Goal: Transaction & Acquisition: Purchase product/service

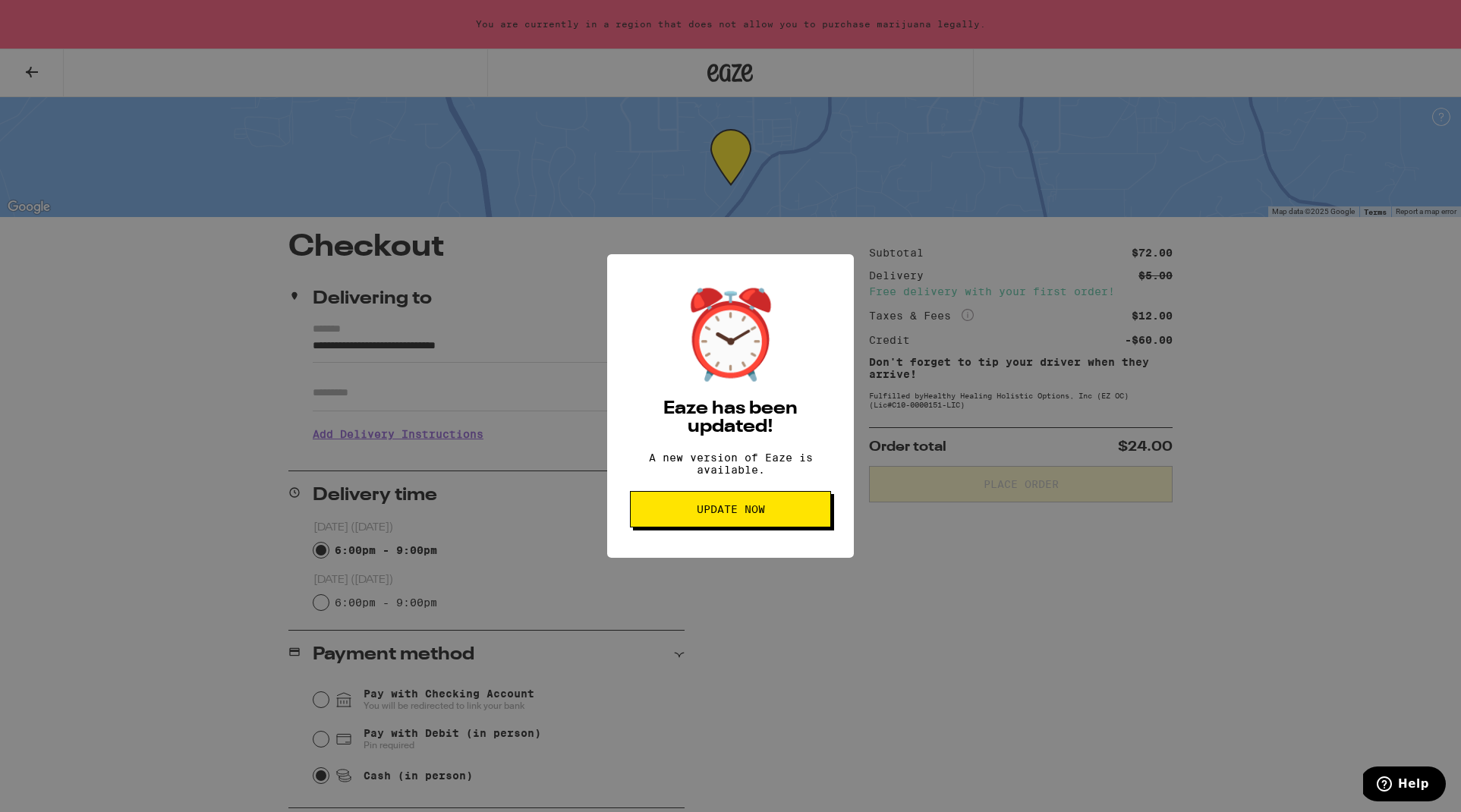
click at [37, 72] on div "⏰ Eaze has been updated! A new version of Eaze is available. Update Now" at bounding box center [730, 406] width 1461 height 812
click at [32, 70] on div "⏰ Eaze has been updated! A new version of Eaze is available. Update Now" at bounding box center [730, 406] width 1461 height 812
click at [733, 511] on span "Update Now" at bounding box center [731, 509] width 69 height 11
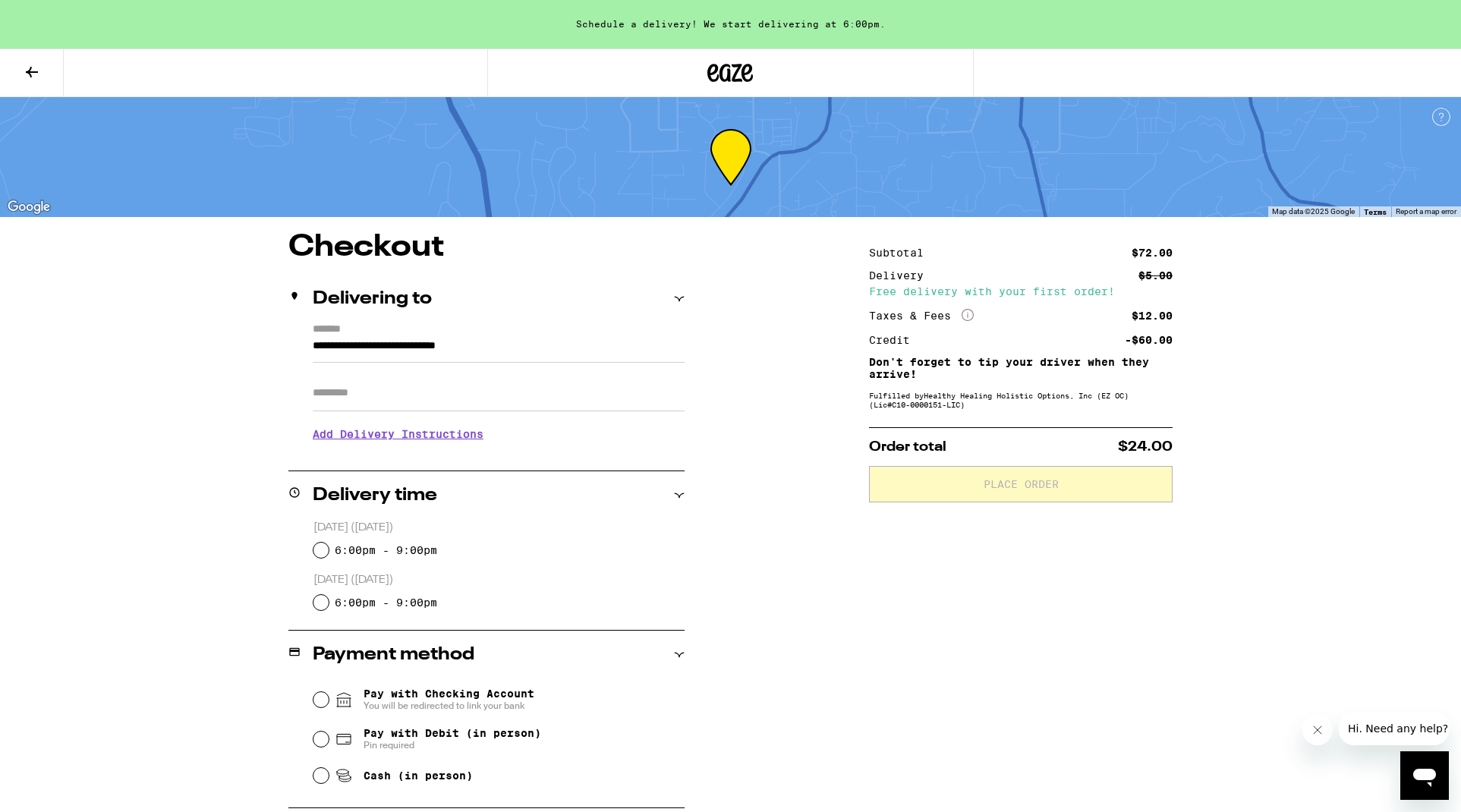
click at [322, 546] on input "6:00pm - 9:00pm" at bounding box center [321, 551] width 15 height 15
radio input "true"
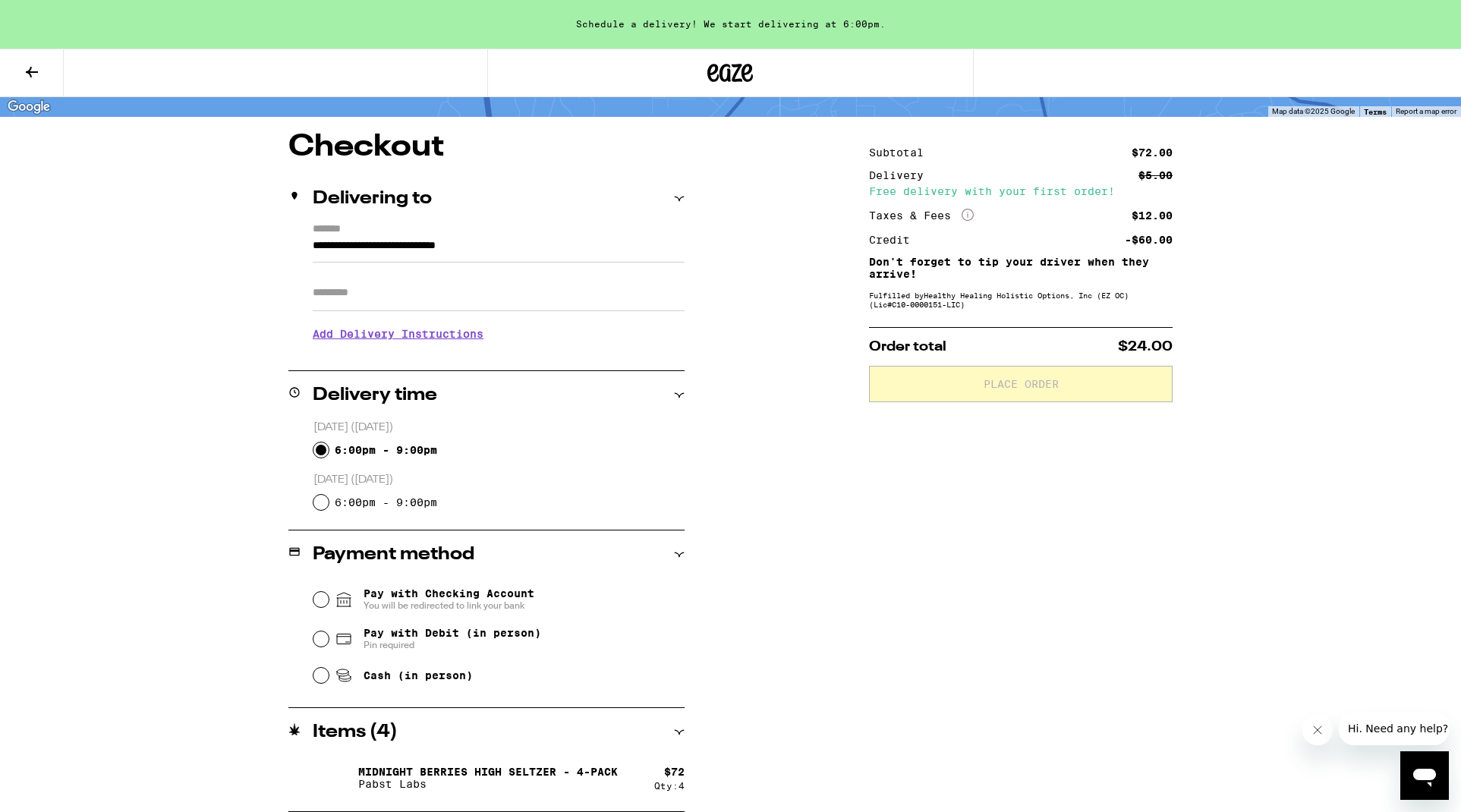
scroll to position [100, 0]
click at [320, 678] on input "Cash (in person)" at bounding box center [321, 676] width 15 height 15
radio input "true"
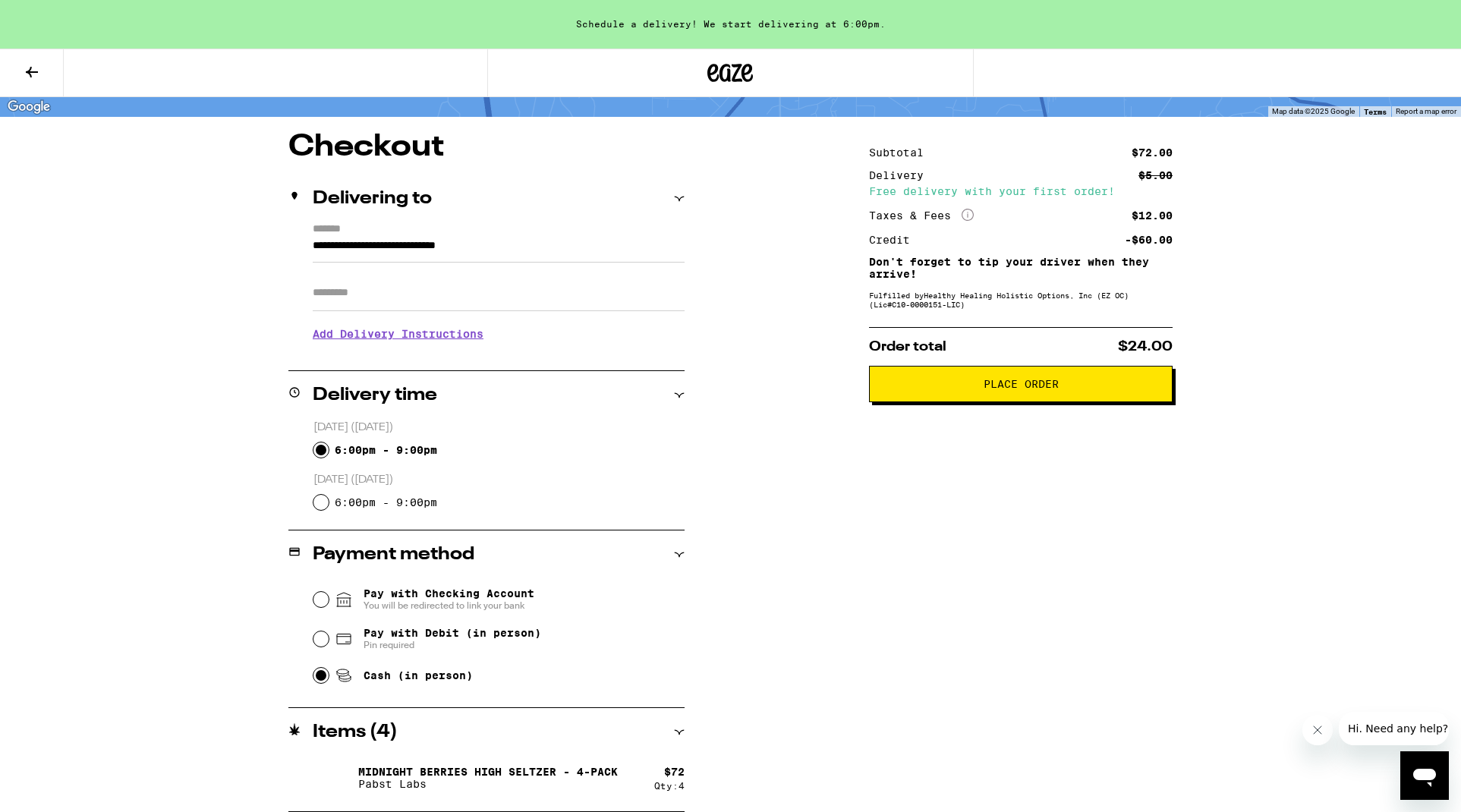
click at [1028, 386] on span "Place Order" at bounding box center [1021, 383] width 76 height 11
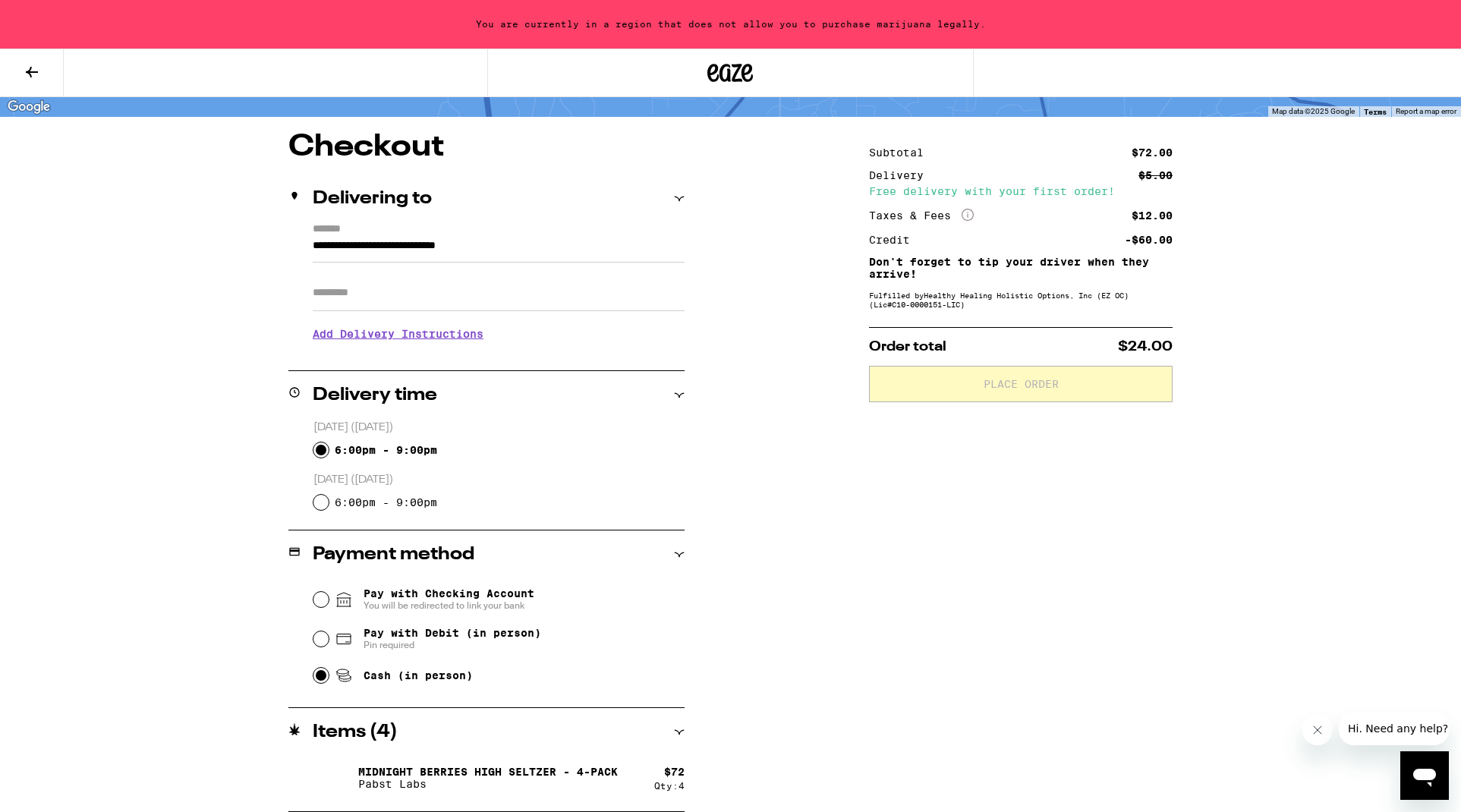
click at [548, 248] on input "**********" at bounding box center [499, 250] width 372 height 26
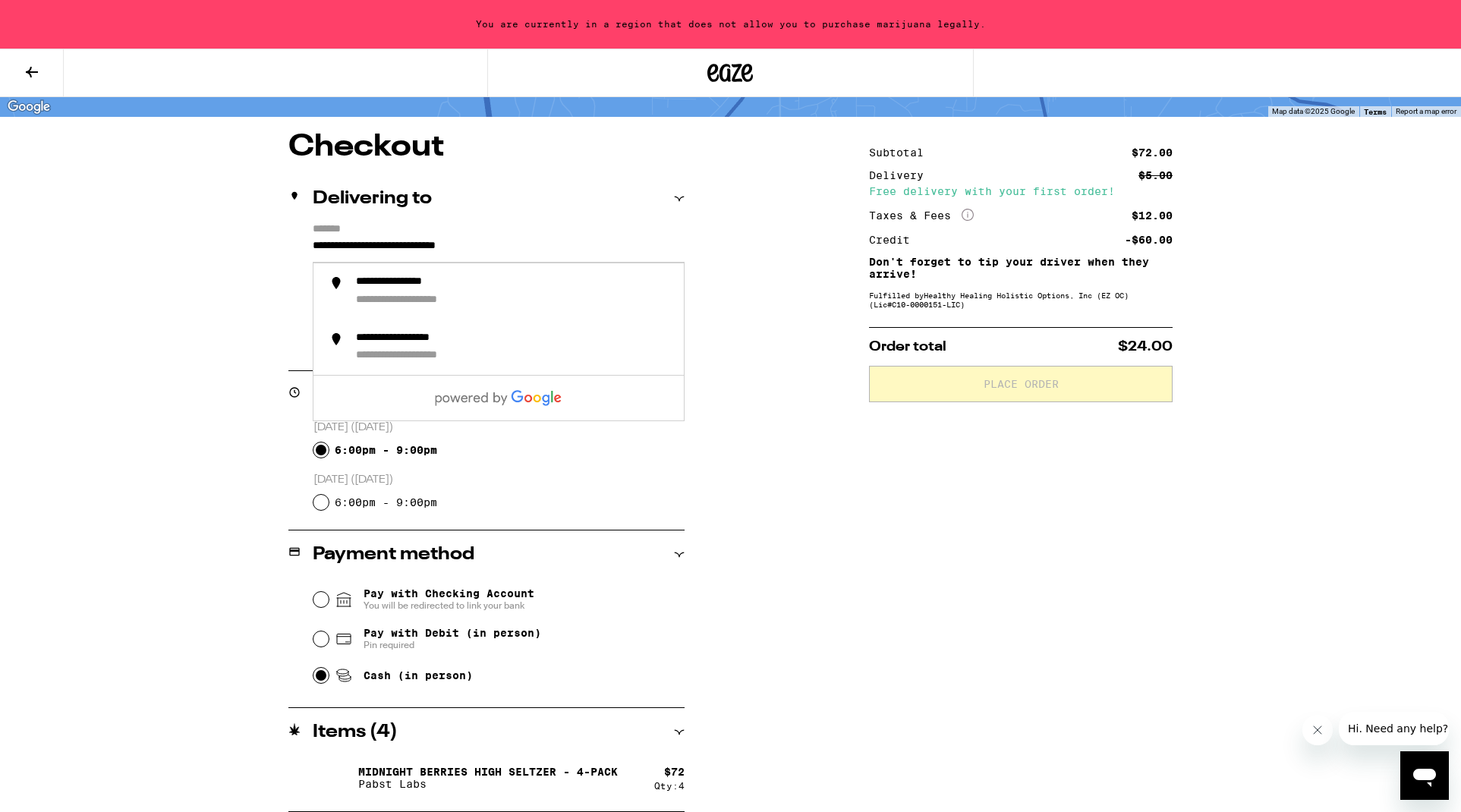
drag, startPoint x: 539, startPoint y: 245, endPoint x: 303, endPoint y: 245, distance: 236.0
click at [303, 245] on div "**********" at bounding box center [486, 287] width 396 height 131
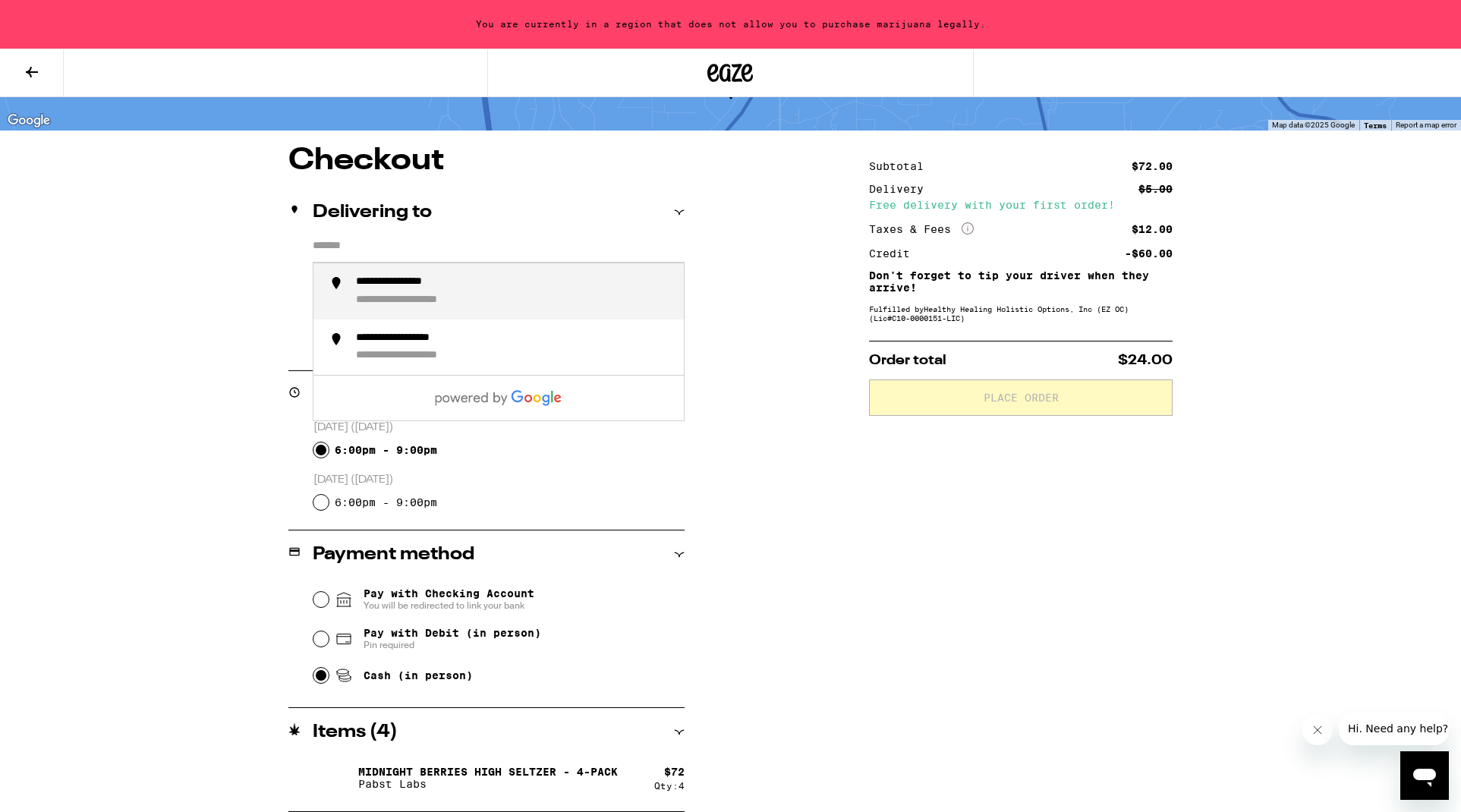
scroll to position [86, 0]
click at [797, 510] on div "**********" at bounding box center [731, 479] width 1093 height 666
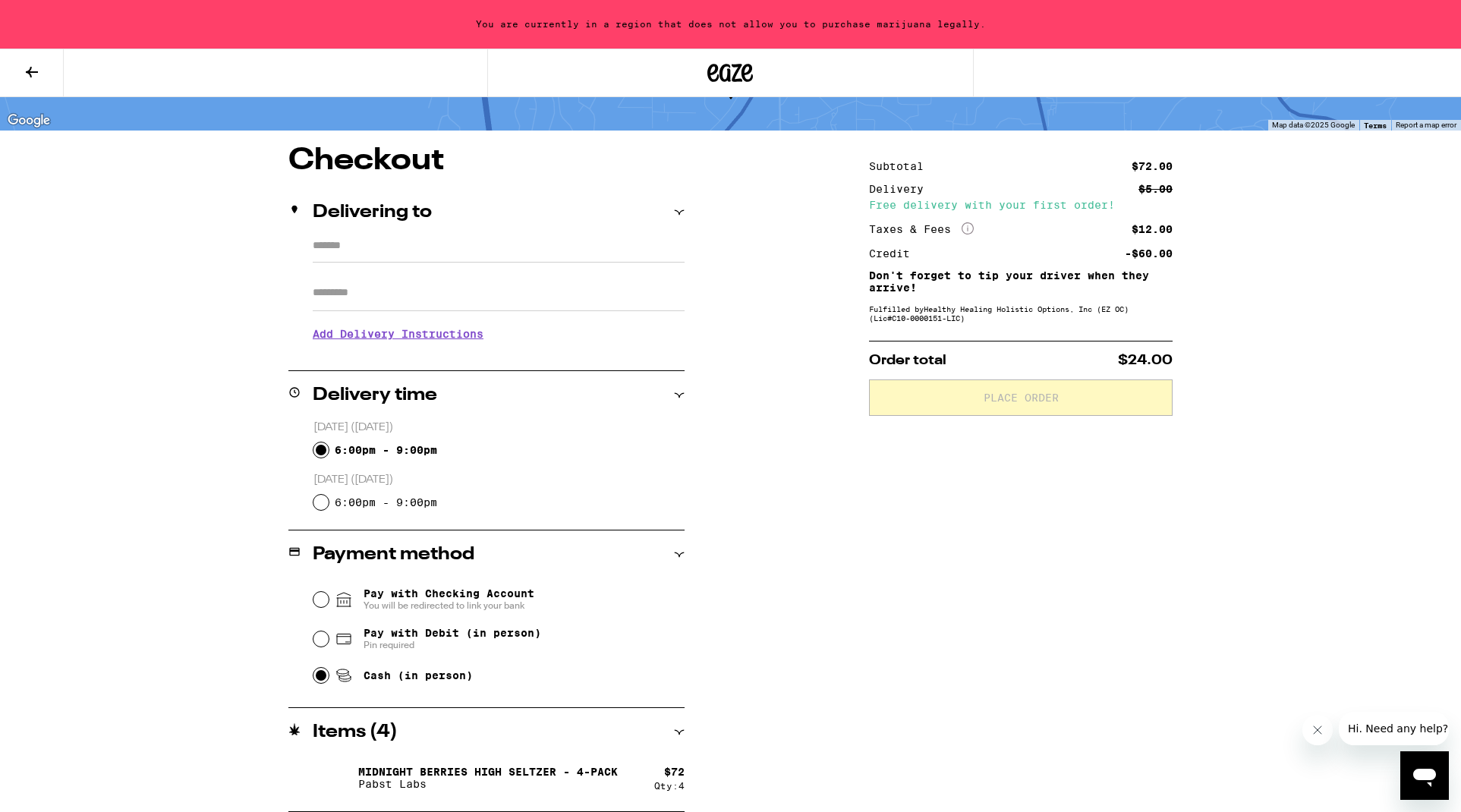
click at [729, 71] on icon at bounding box center [731, 73] width 23 height 18
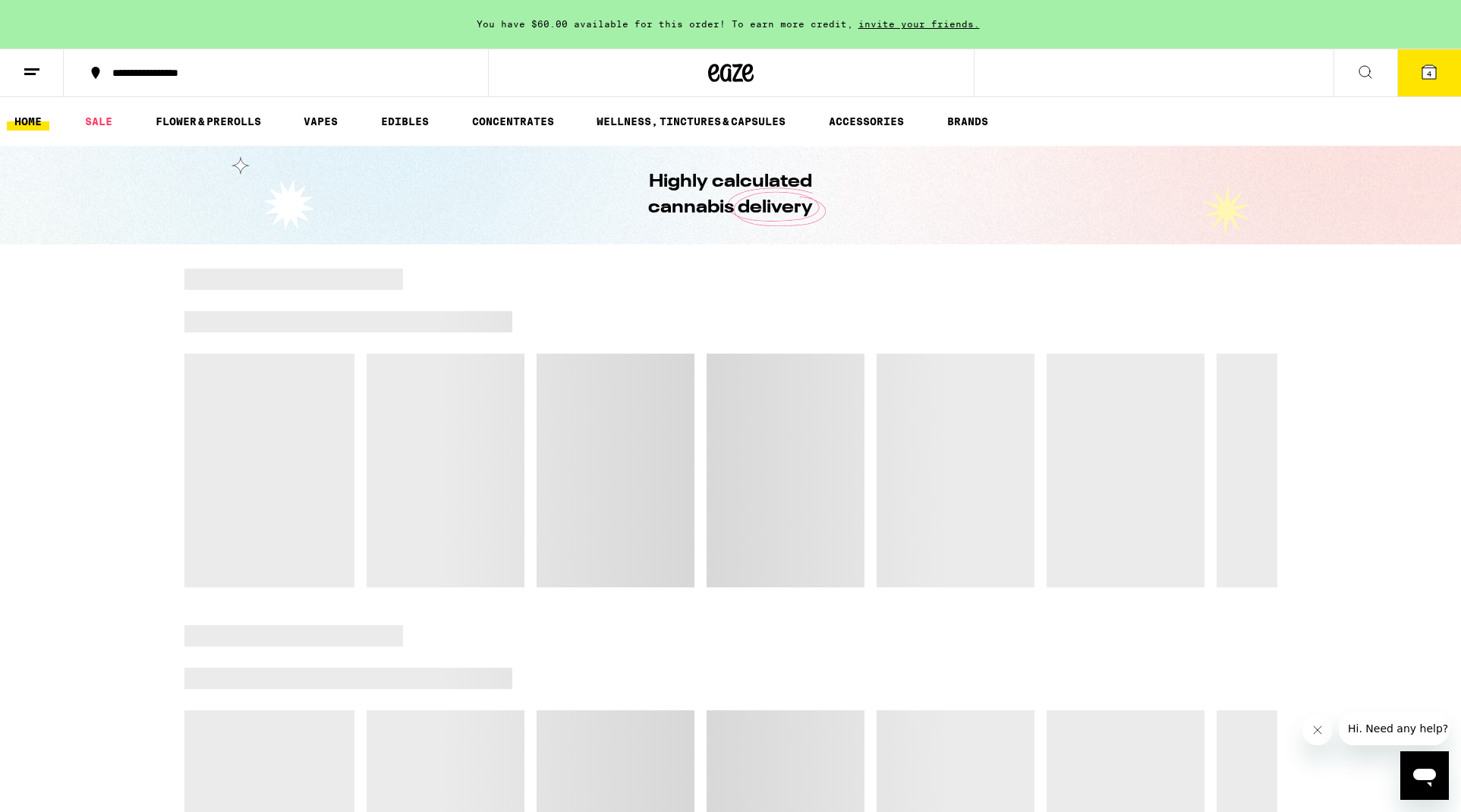
click at [32, 67] on icon at bounding box center [32, 72] width 18 height 18
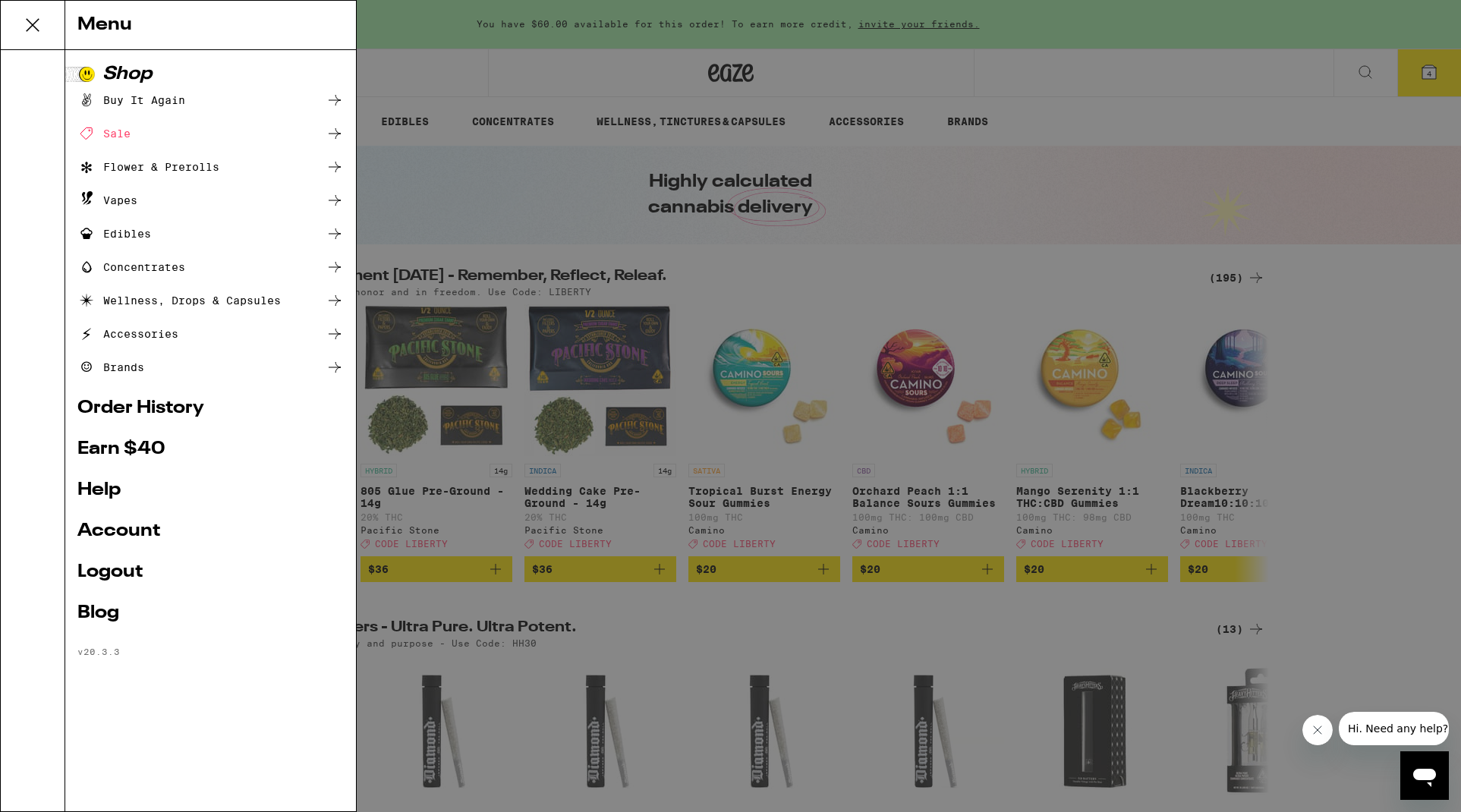
click at [119, 570] on link "Logout" at bounding box center [210, 572] width 266 height 18
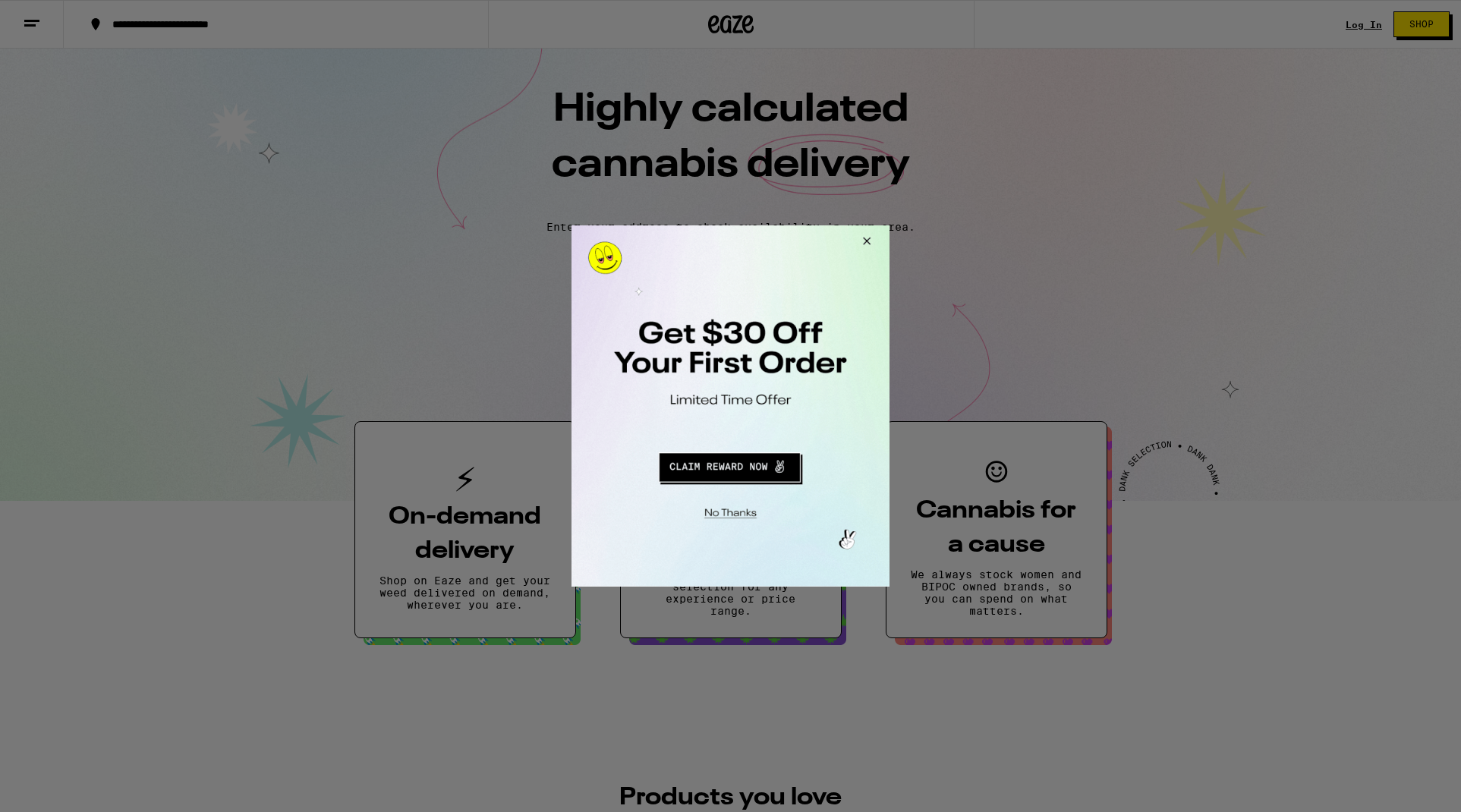
click at [195, 23] on div at bounding box center [730, 406] width 1461 height 812
click at [868, 238] on button "Close Modal" at bounding box center [865, 244] width 41 height 37
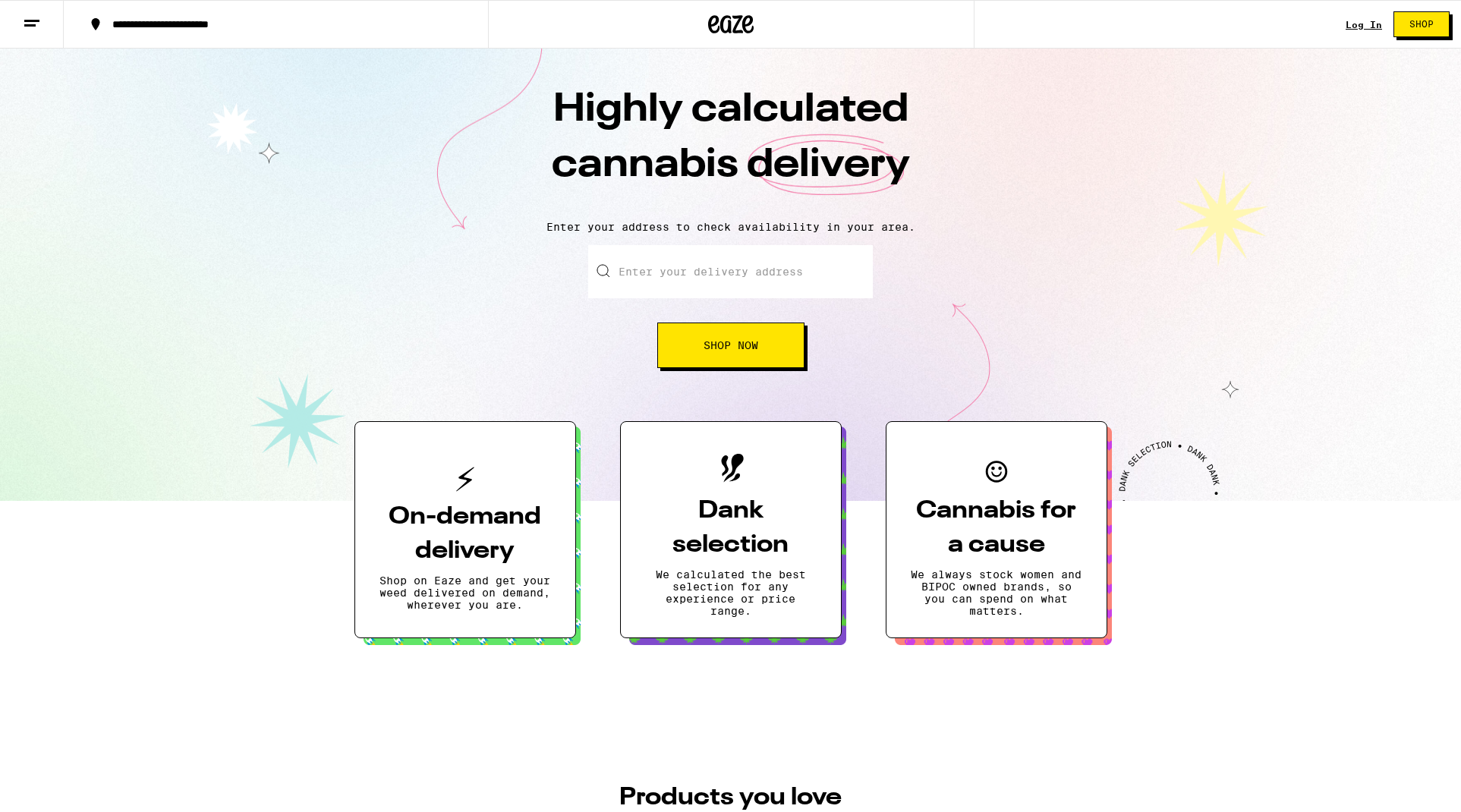
click at [187, 22] on div "**********" at bounding box center [285, 24] width 360 height 11
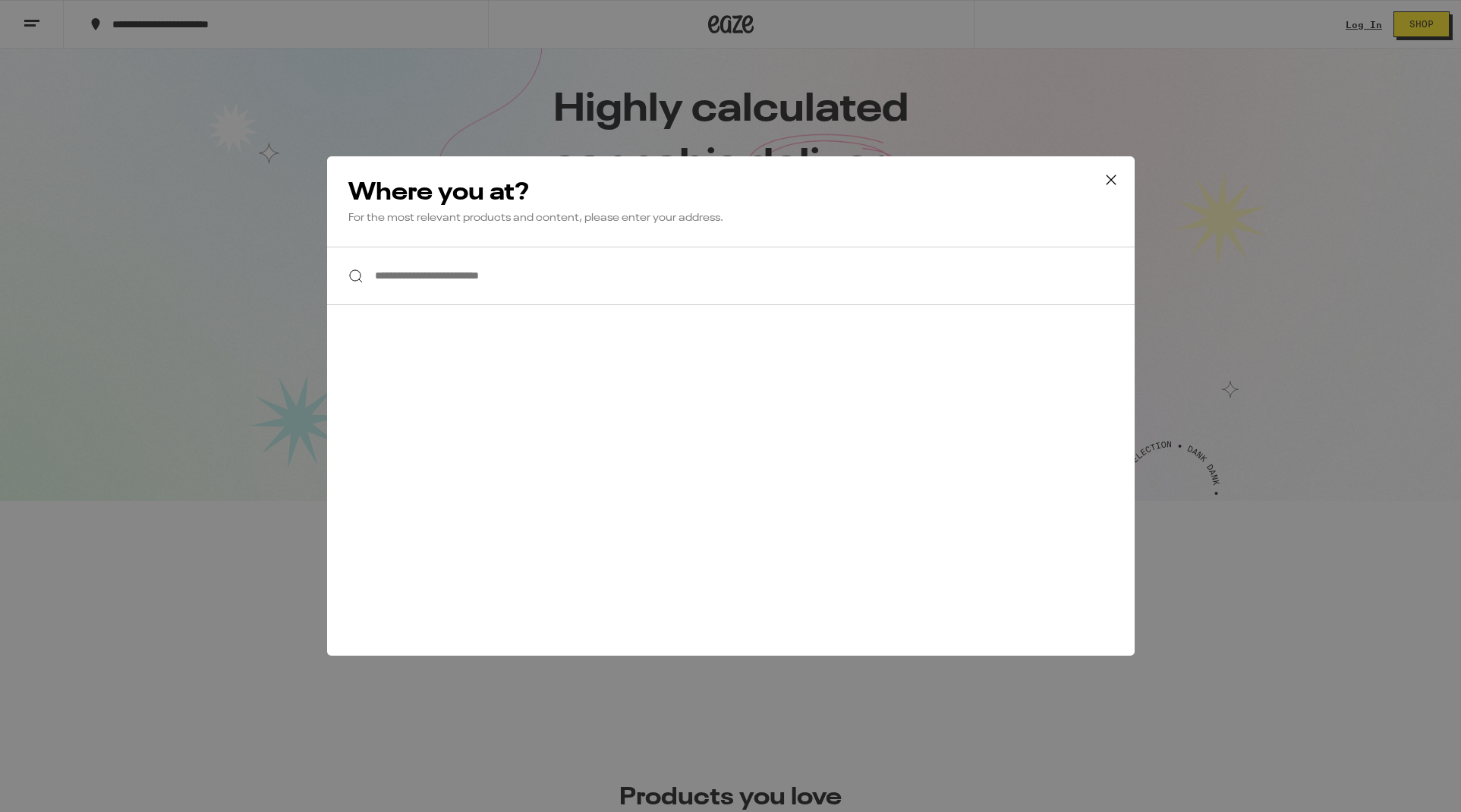
click at [496, 277] on input "**********" at bounding box center [731, 276] width 807 height 58
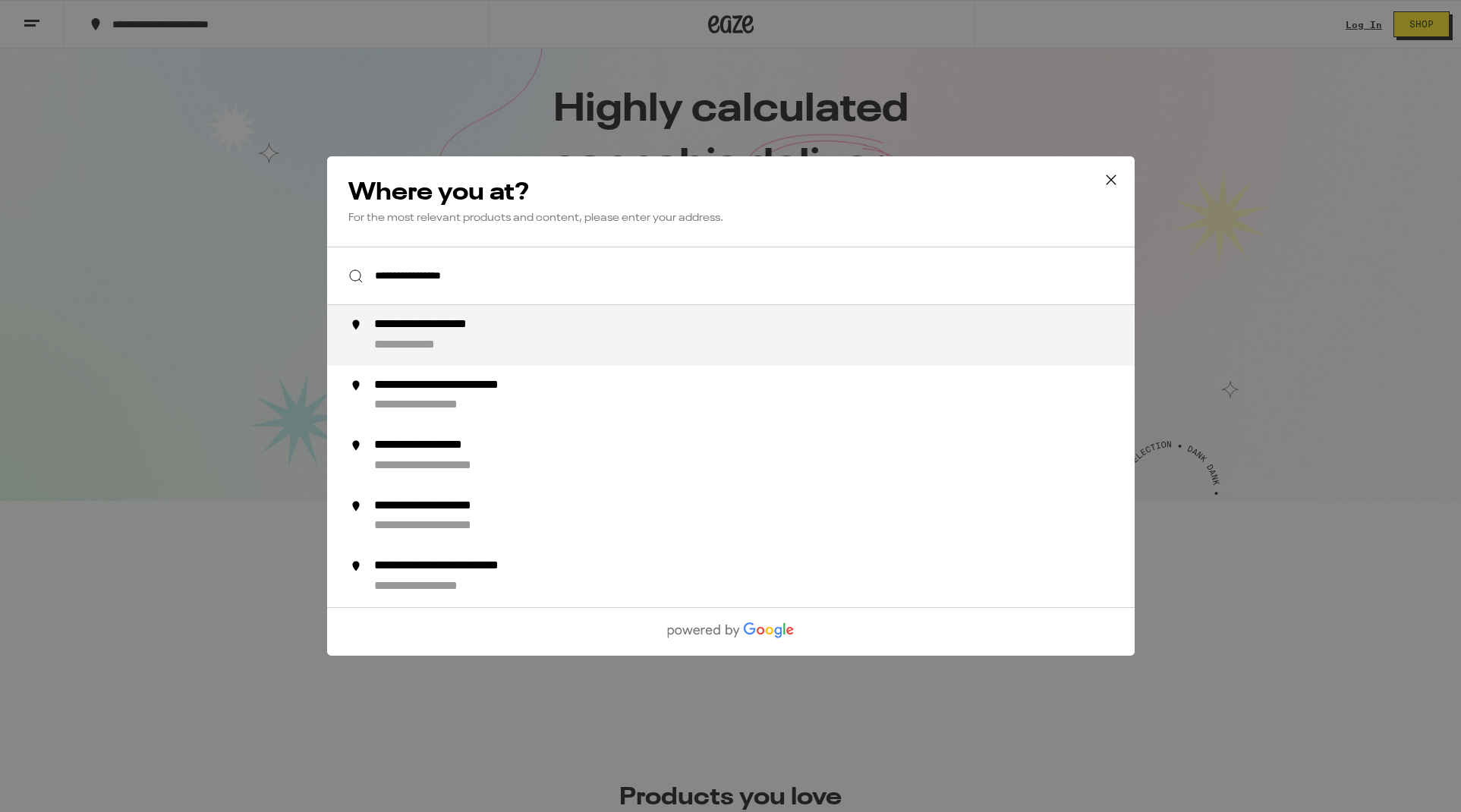
click at [504, 332] on div "**********" at bounding box center [452, 325] width 157 height 15
type input "**********"
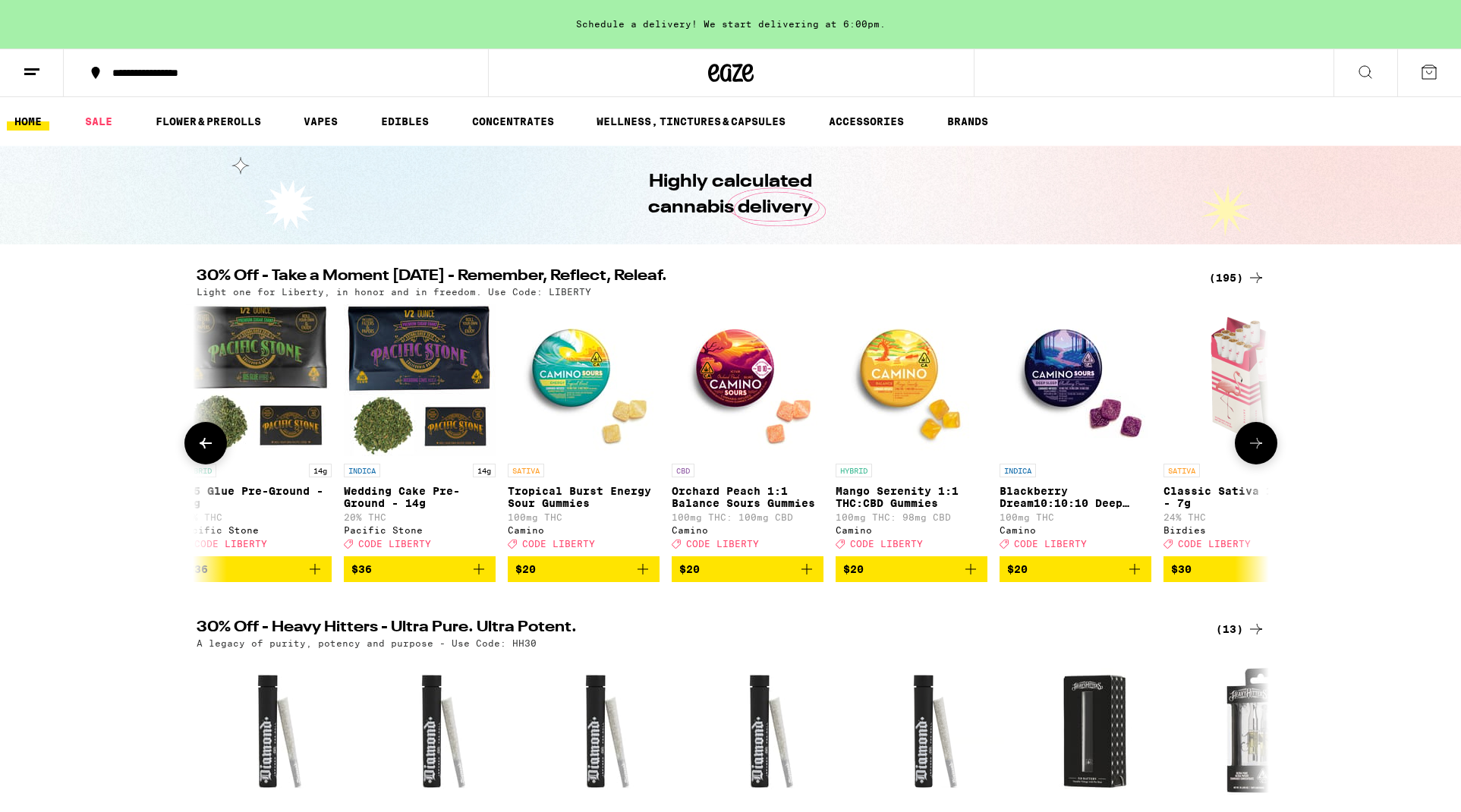
scroll to position [0, 179]
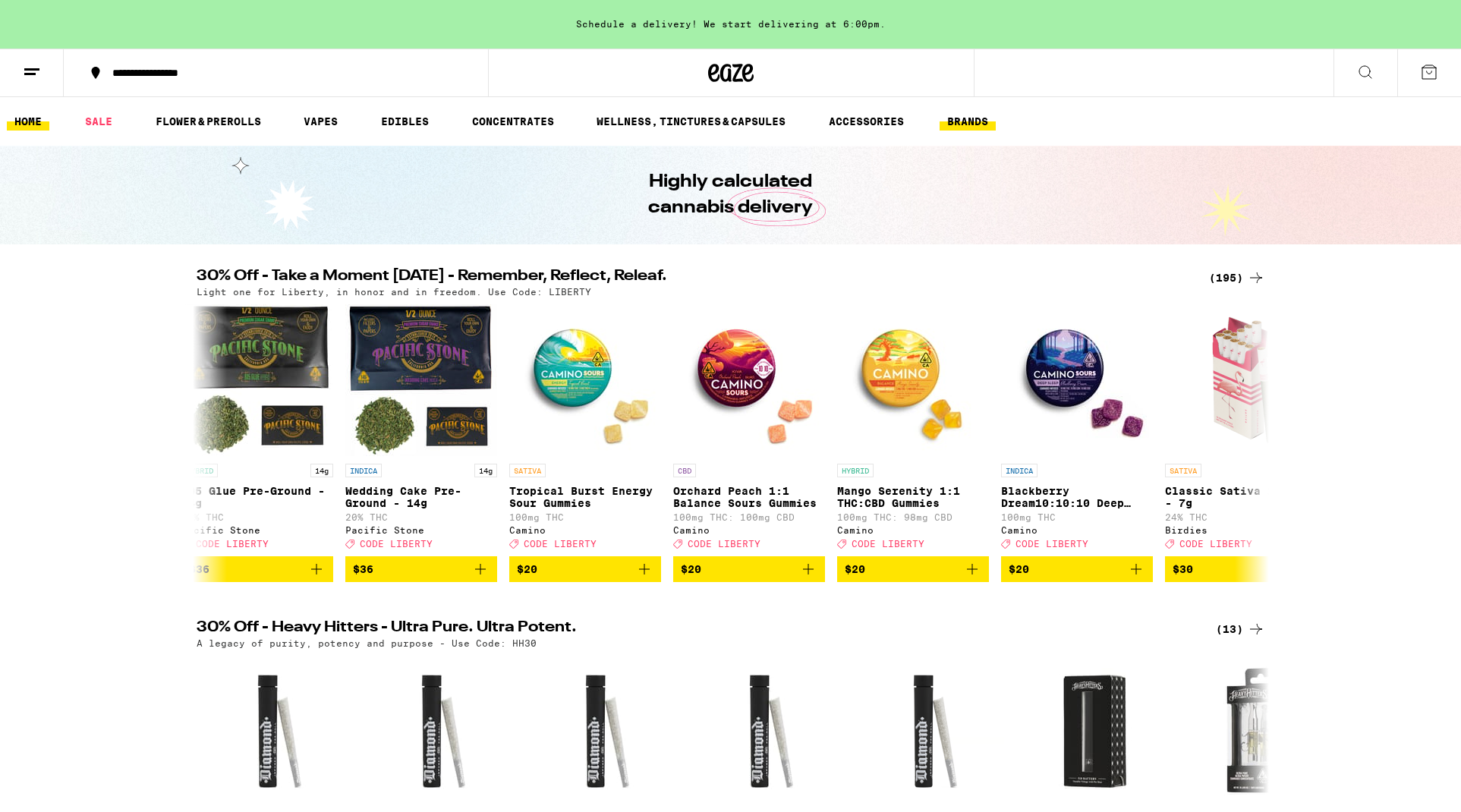
click at [975, 121] on link "BRANDS" at bounding box center [968, 121] width 56 height 18
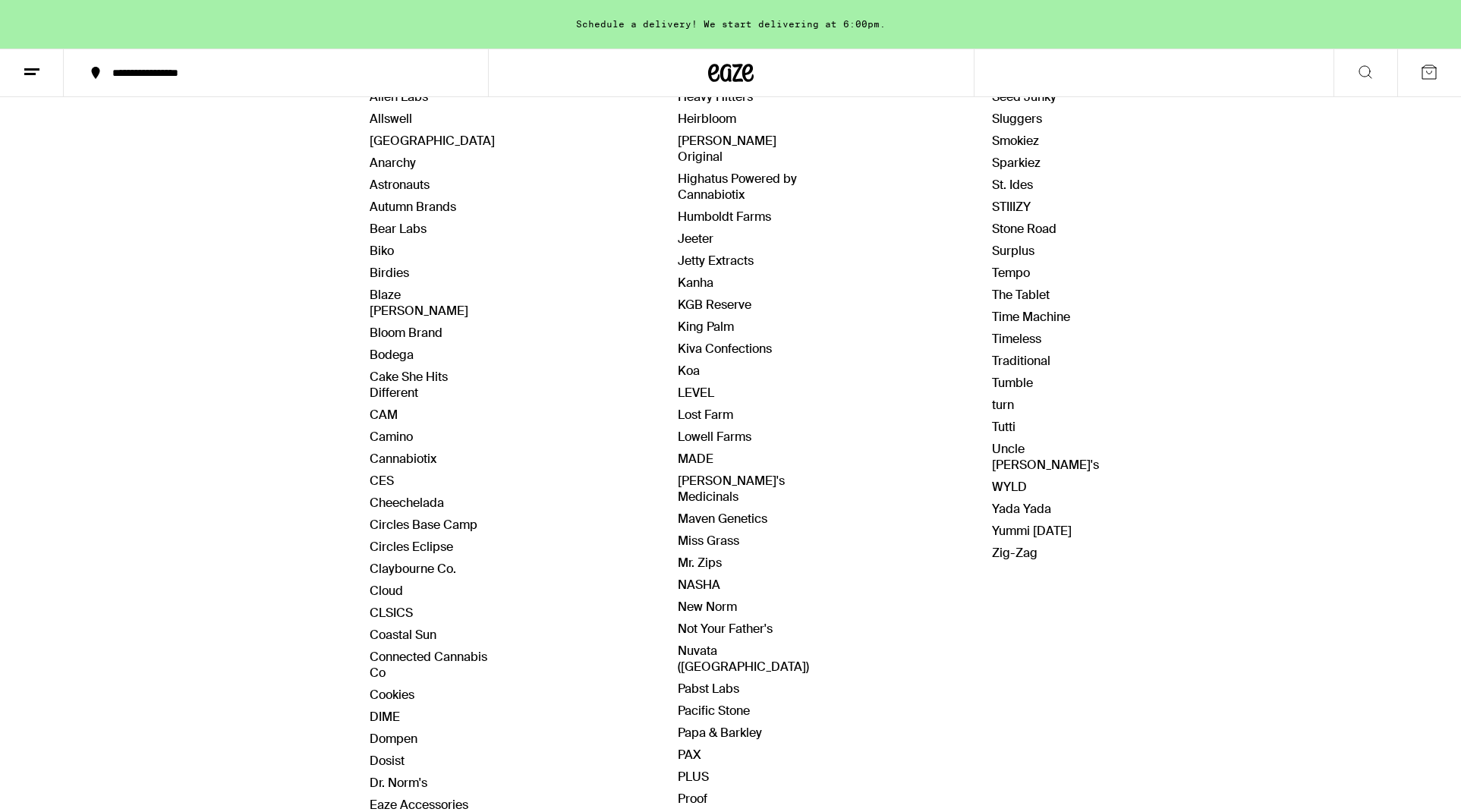
scroll to position [226, 0]
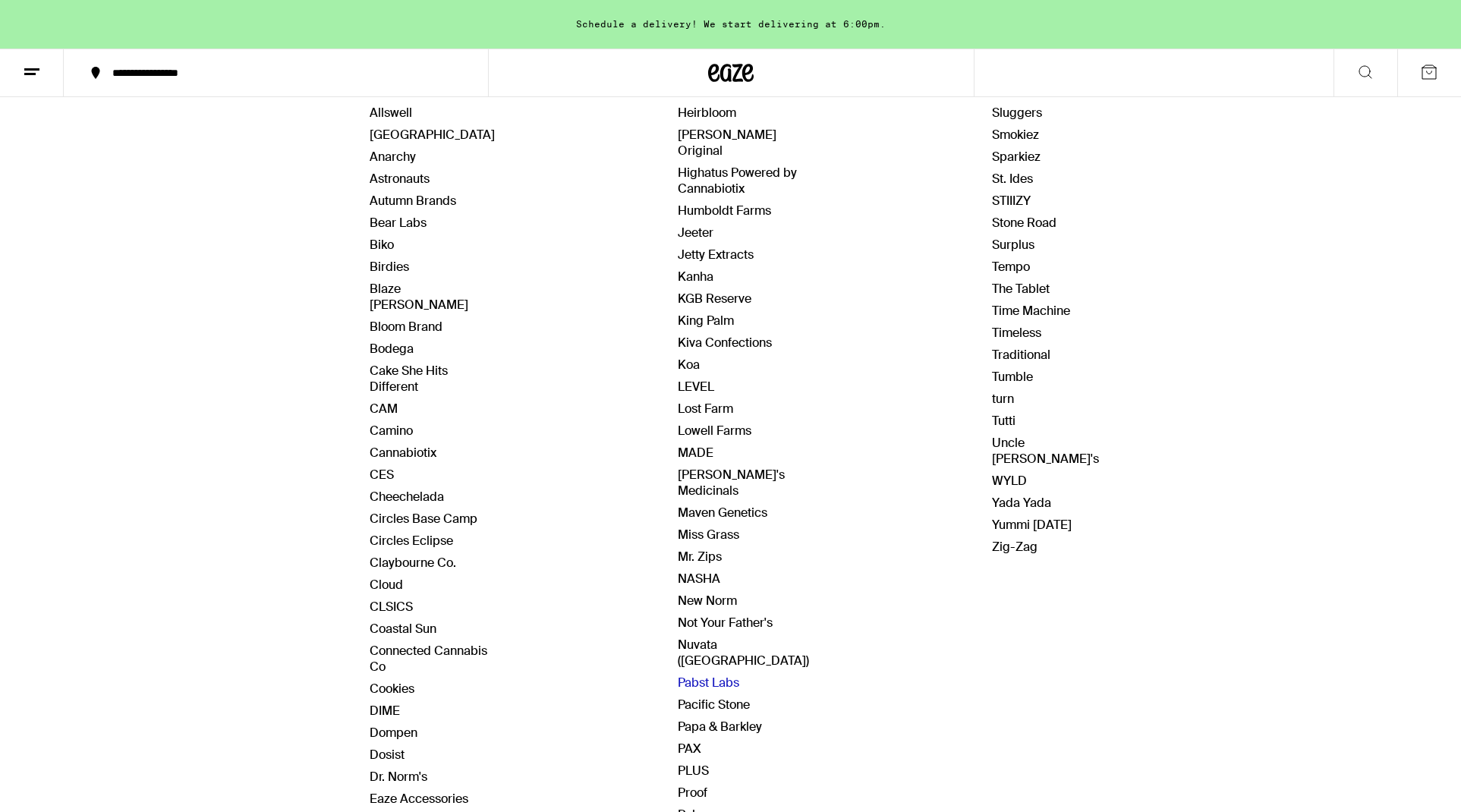
click at [712, 675] on link "Pabst Labs" at bounding box center [709, 682] width 62 height 15
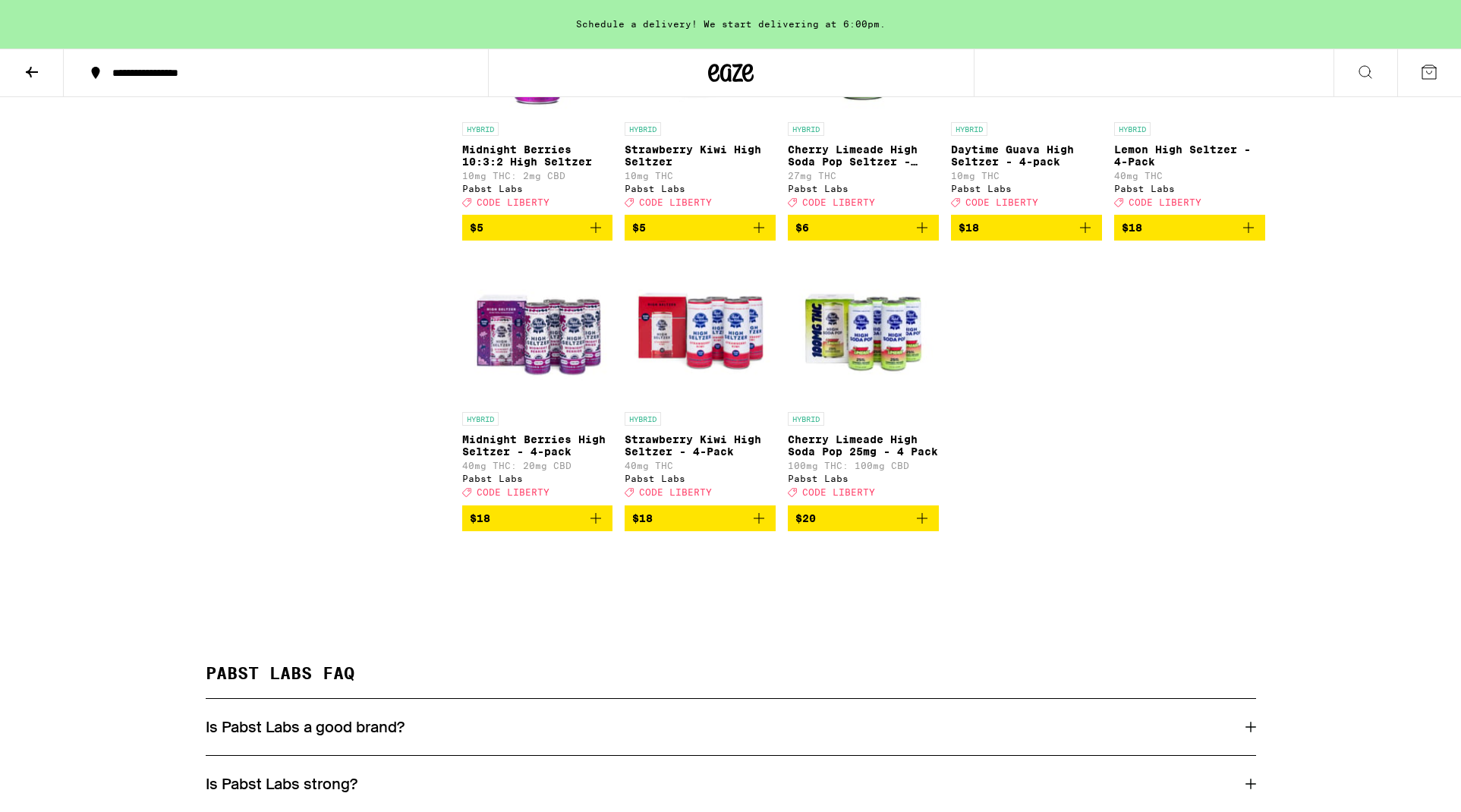
scroll to position [560, 0]
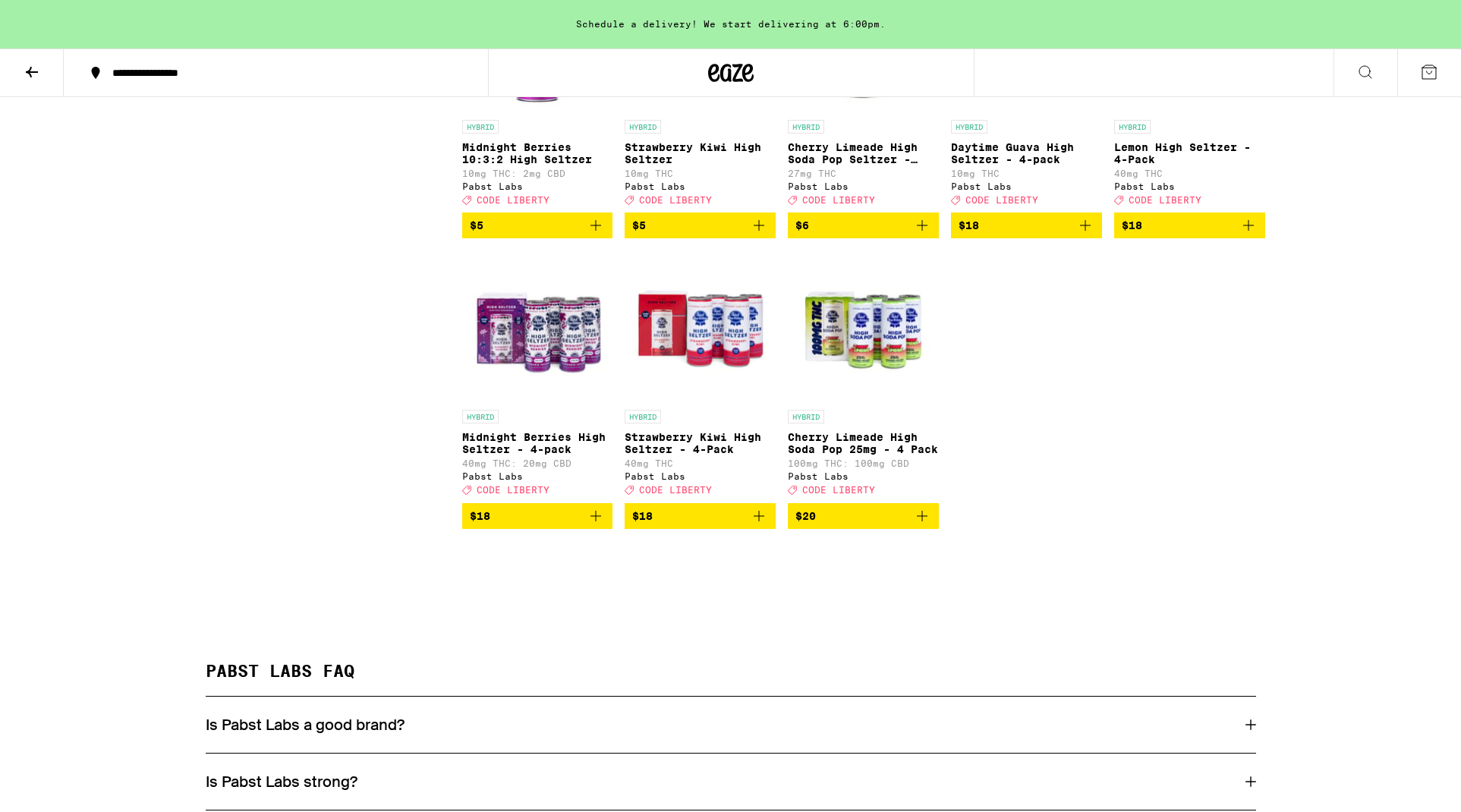
click at [597, 526] on icon "Add to bag" at bounding box center [595, 516] width 18 height 18
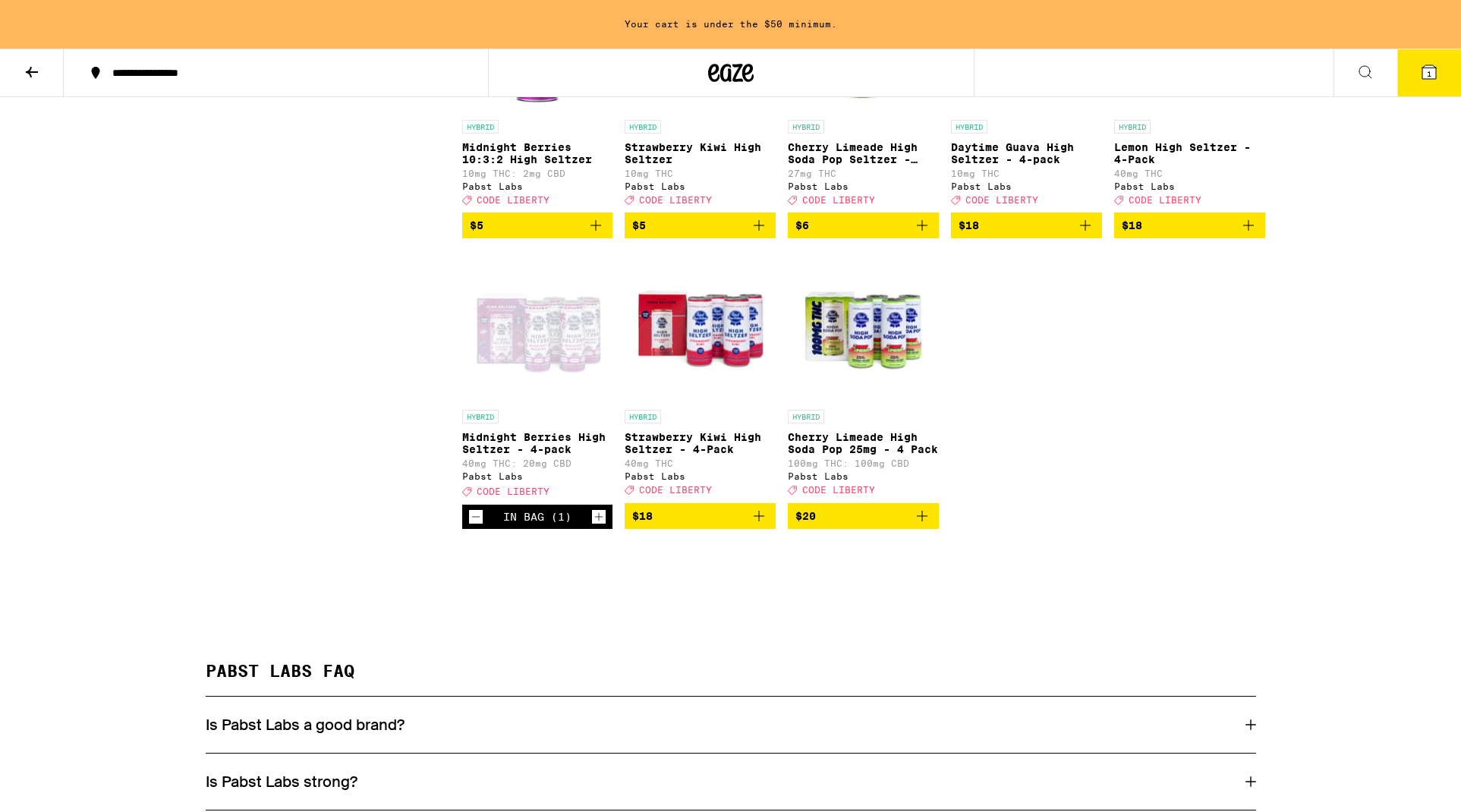
click at [597, 526] on icon "Increment" at bounding box center [598, 516] width 14 height 18
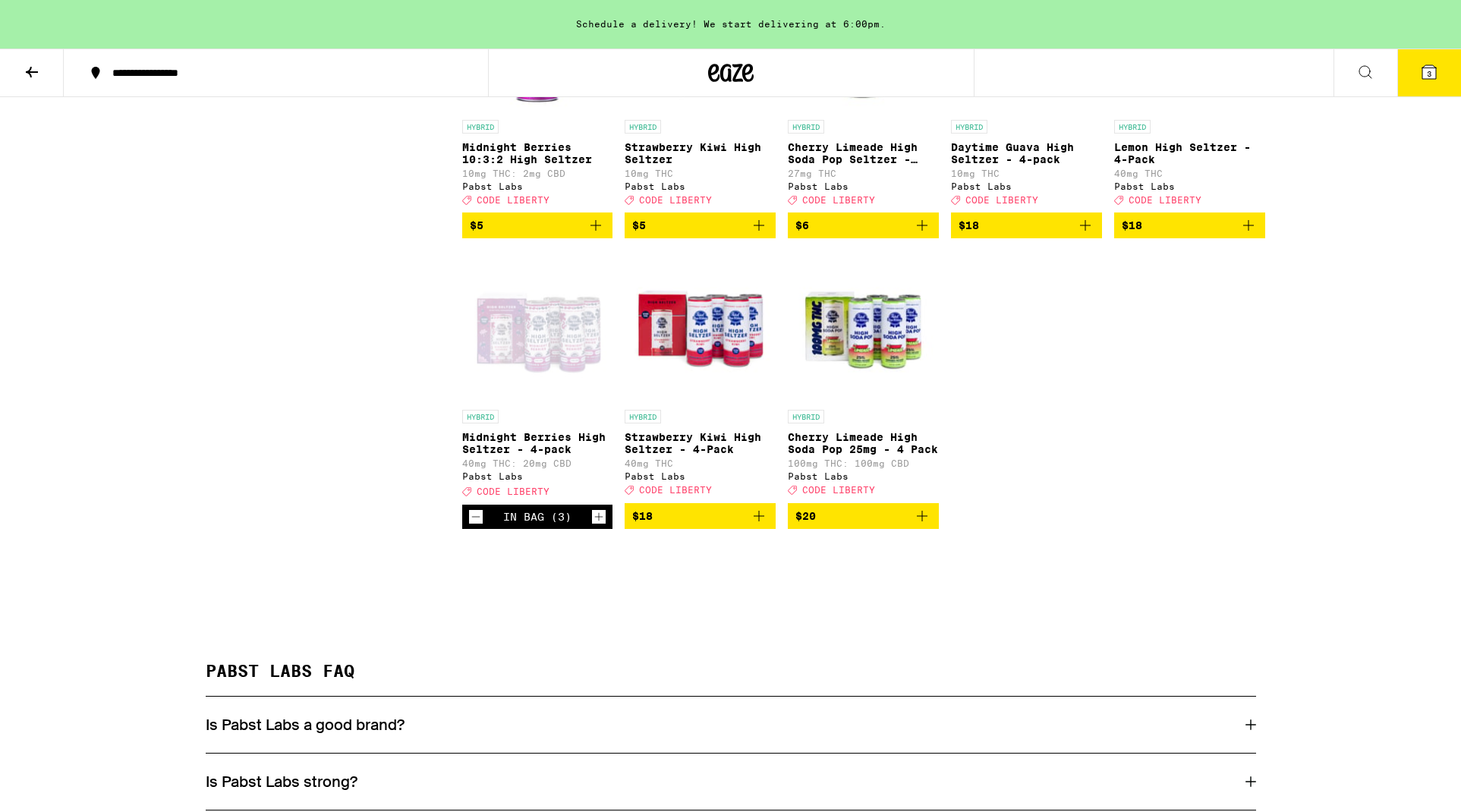
click at [597, 526] on icon "Increment" at bounding box center [598, 516] width 14 height 18
click at [1428, 75] on span "4" at bounding box center [1429, 73] width 5 height 9
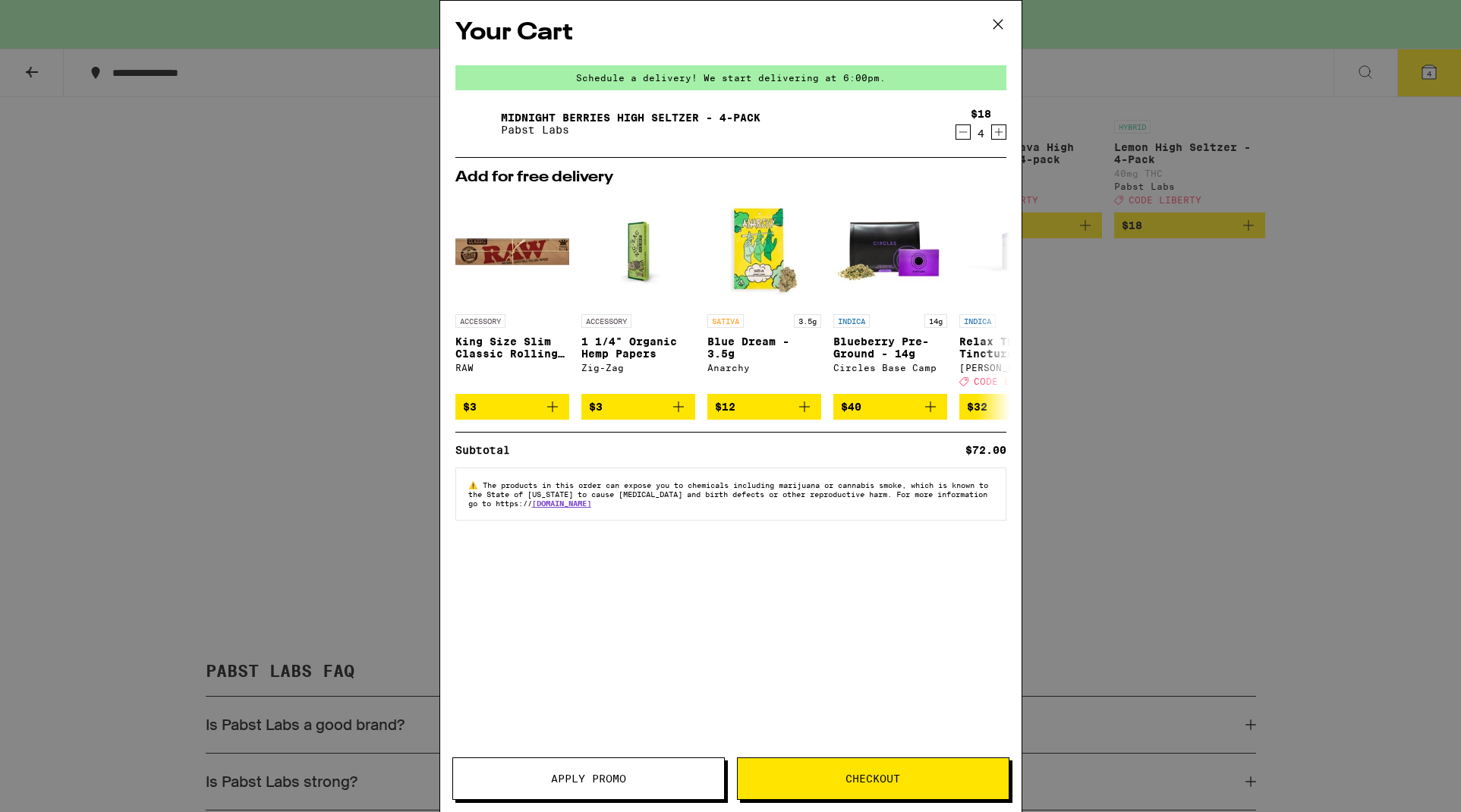
click at [873, 774] on span "Checkout" at bounding box center [872, 778] width 54 height 11
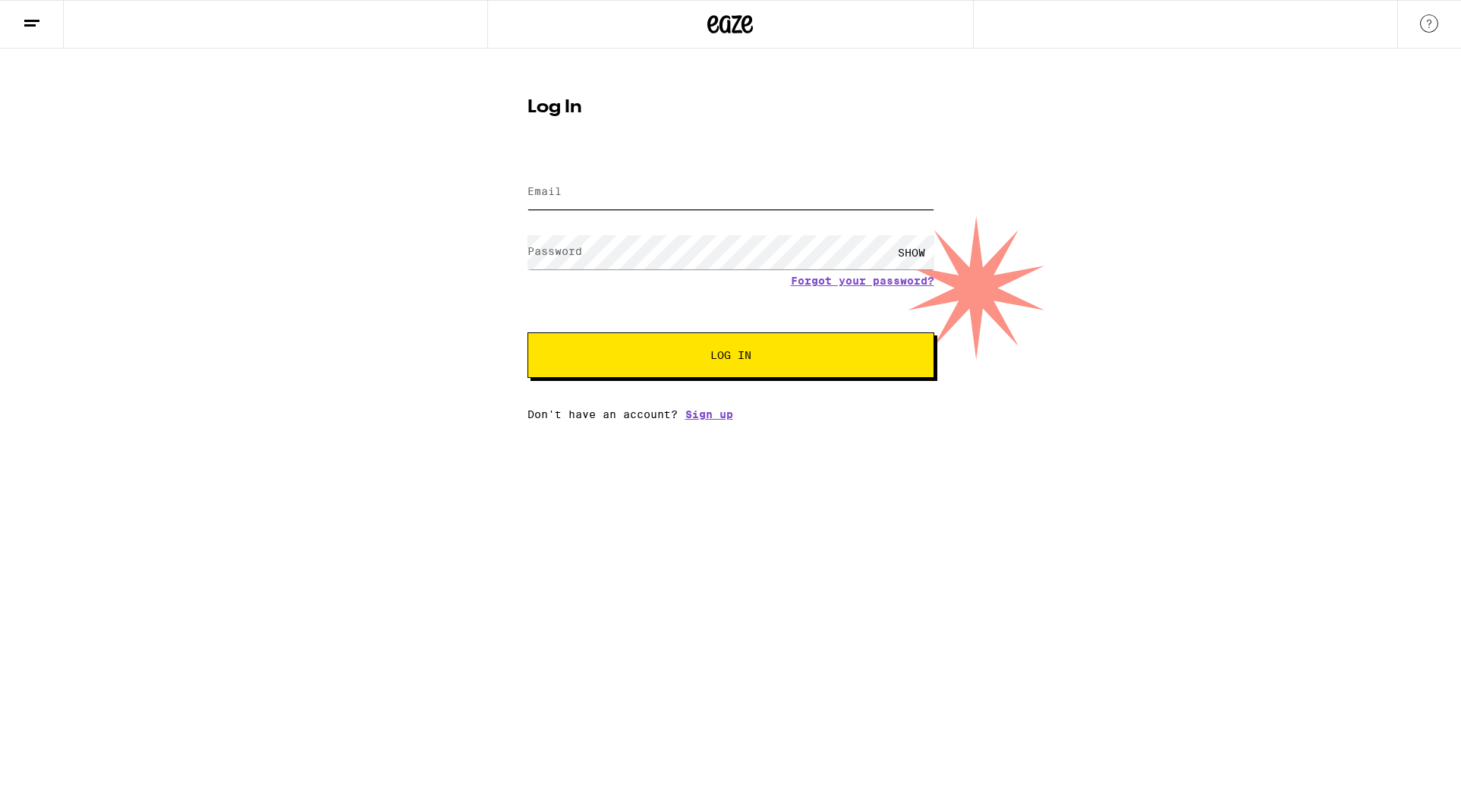
type input "[PERSON_NAME][EMAIL_ADDRESS][DOMAIN_NAME]"
click at [730, 356] on button "Log In" at bounding box center [731, 354] width 407 height 45
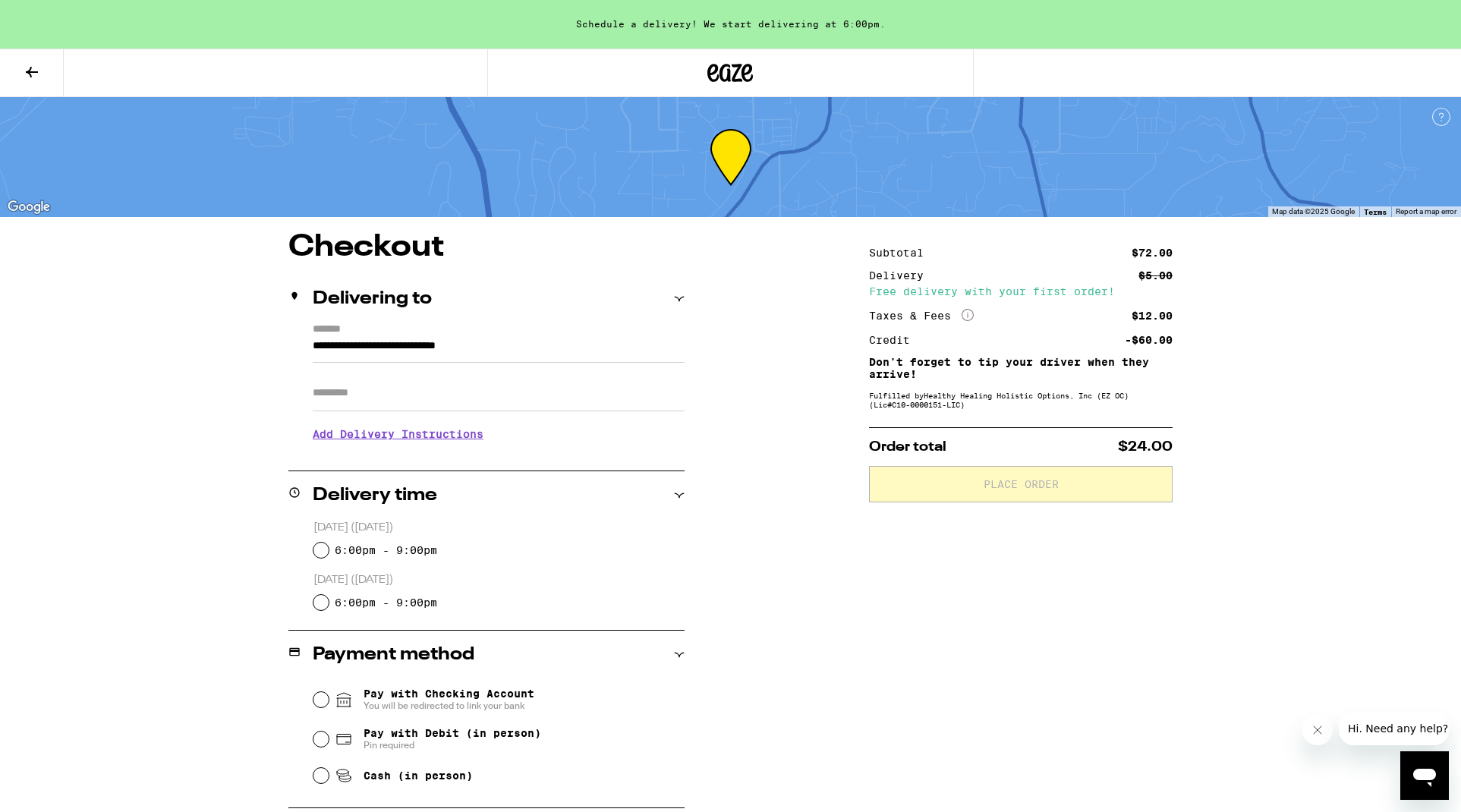
click at [324, 549] on input "6:00pm - 9:00pm" at bounding box center [321, 551] width 15 height 15
radio input "true"
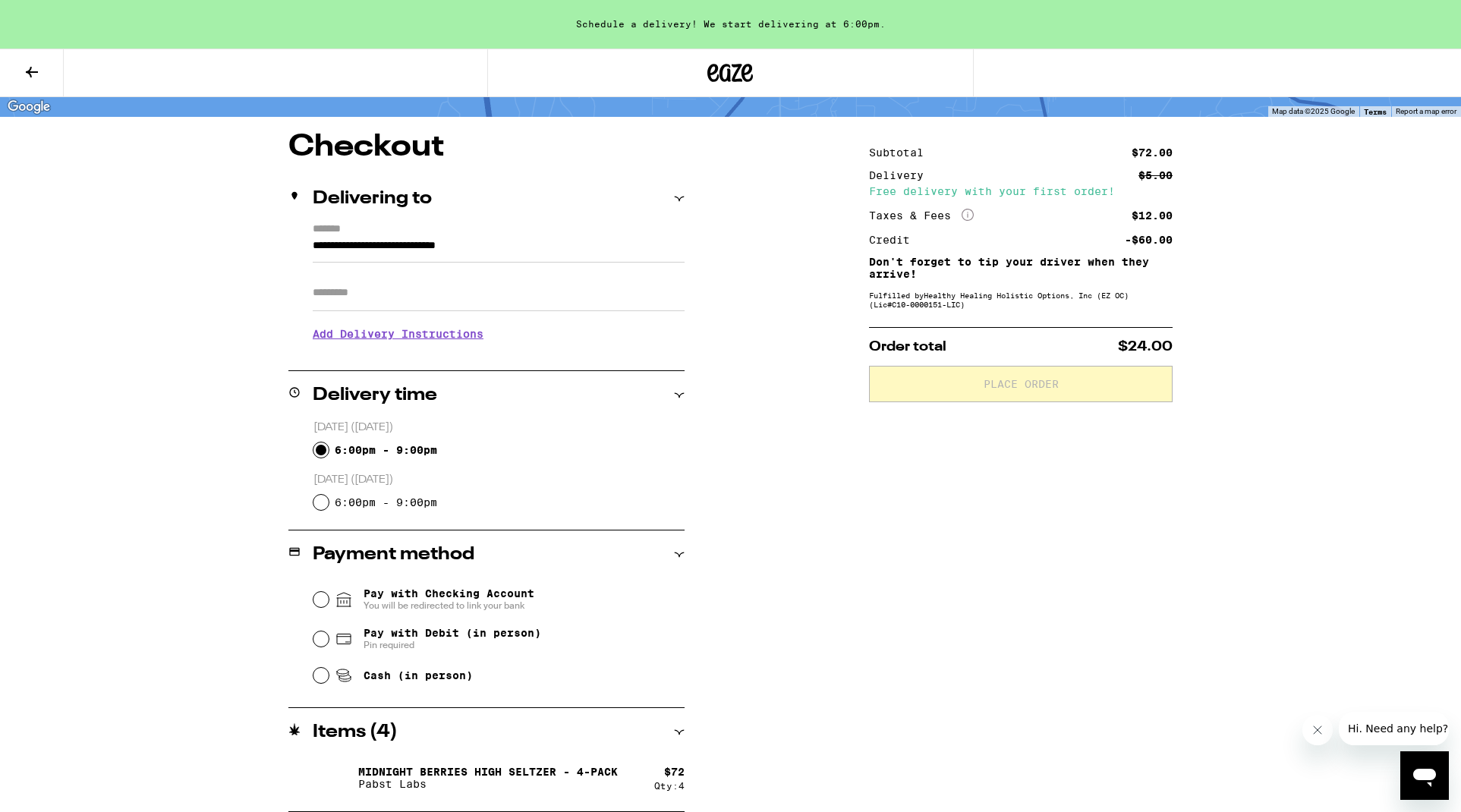
scroll to position [100, 0]
click at [320, 680] on input "Cash (in person)" at bounding box center [321, 676] width 15 height 15
radio input "true"
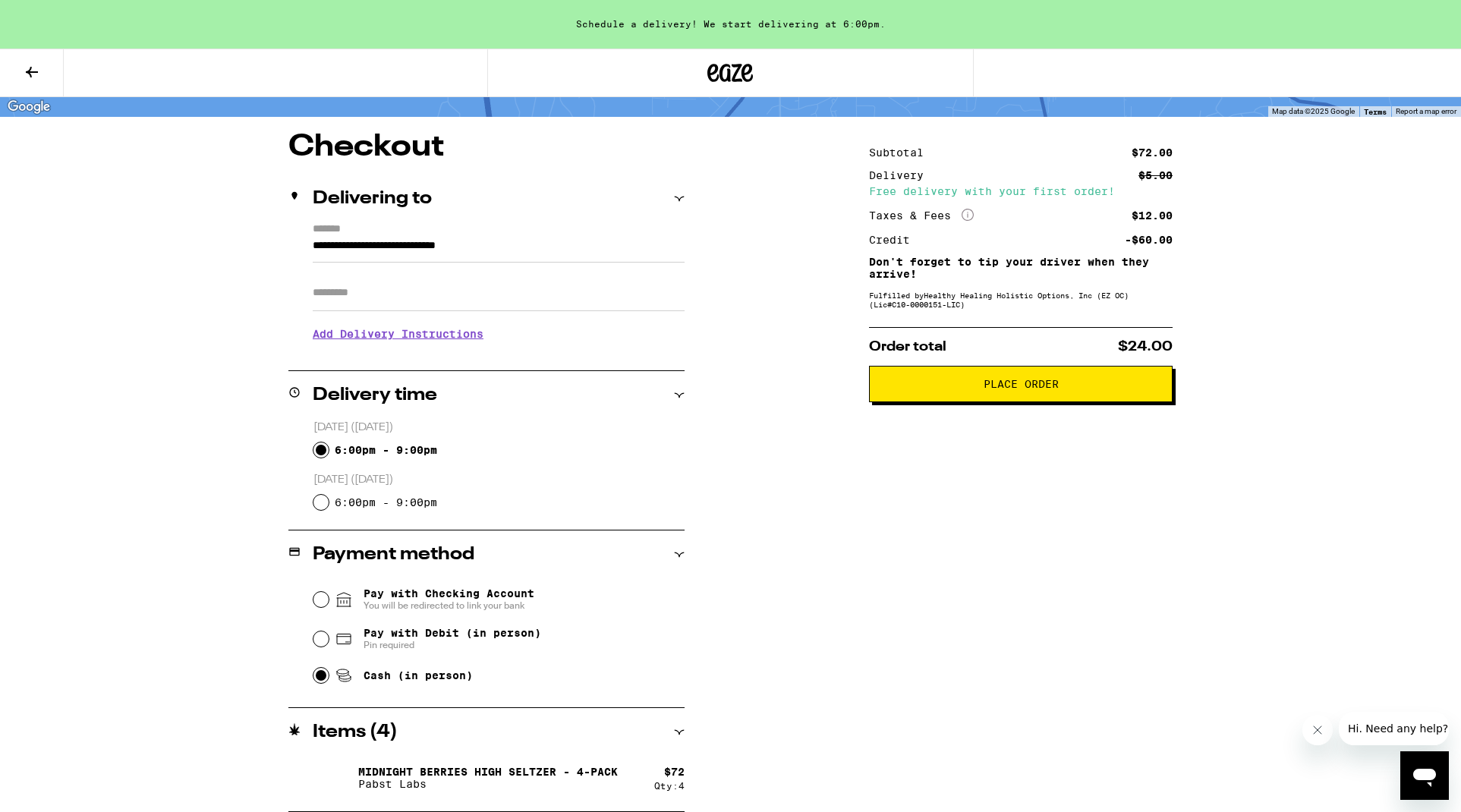
click at [1017, 387] on span "Place Order" at bounding box center [1021, 383] width 76 height 11
